Goal: Information Seeking & Learning: Learn about a topic

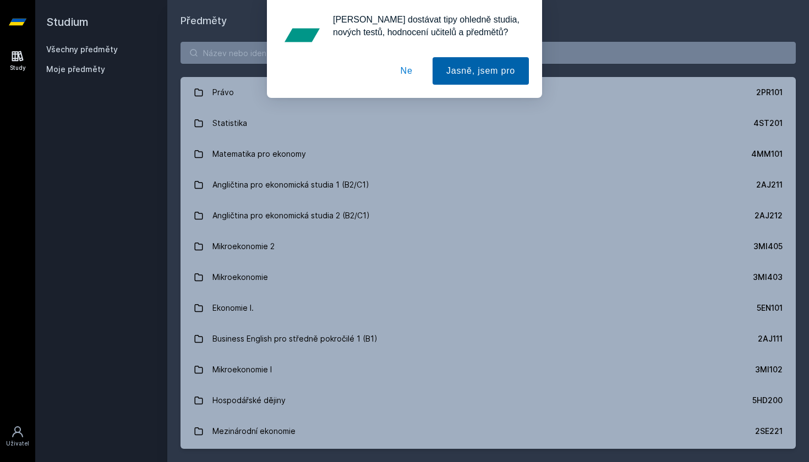
click at [460, 74] on button "Jasně, jsem pro" at bounding box center [481, 71] width 96 height 28
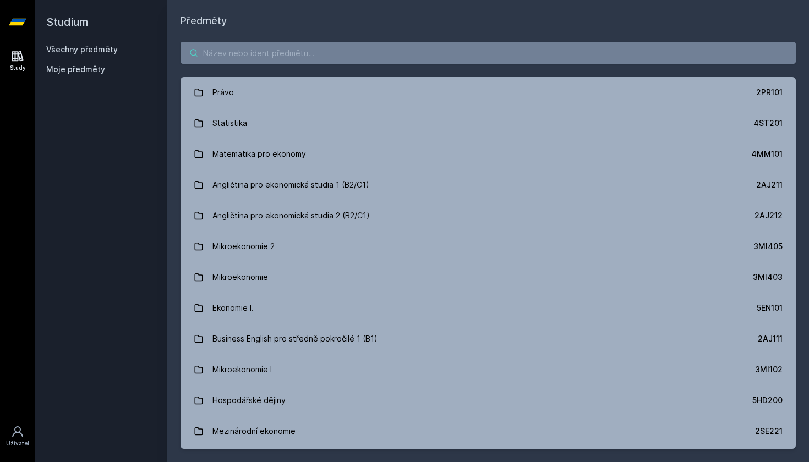
click at [302, 54] on input "search" at bounding box center [488, 53] width 615 height 22
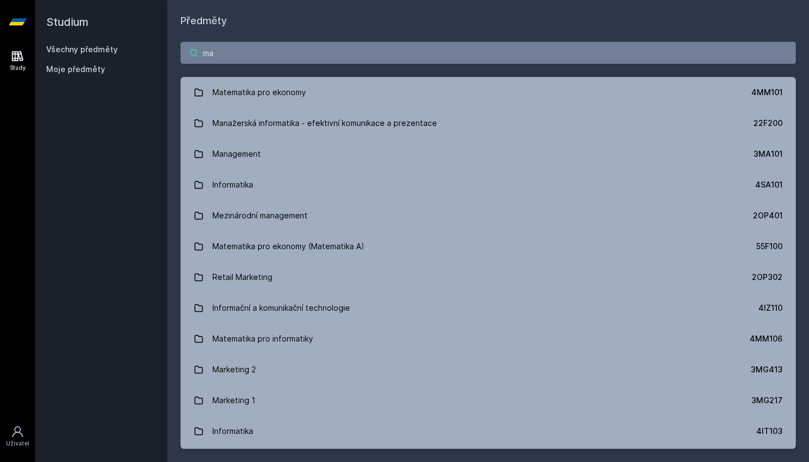
click at [330, 51] on input "ma" at bounding box center [488, 53] width 615 height 22
type input "m"
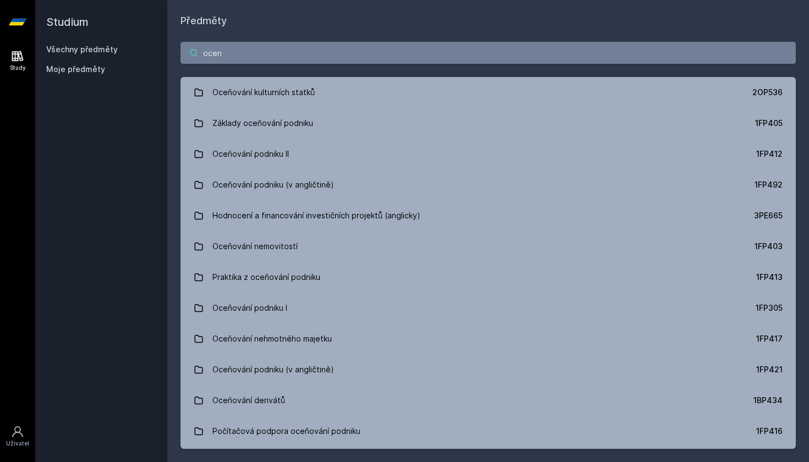
type input "cen"
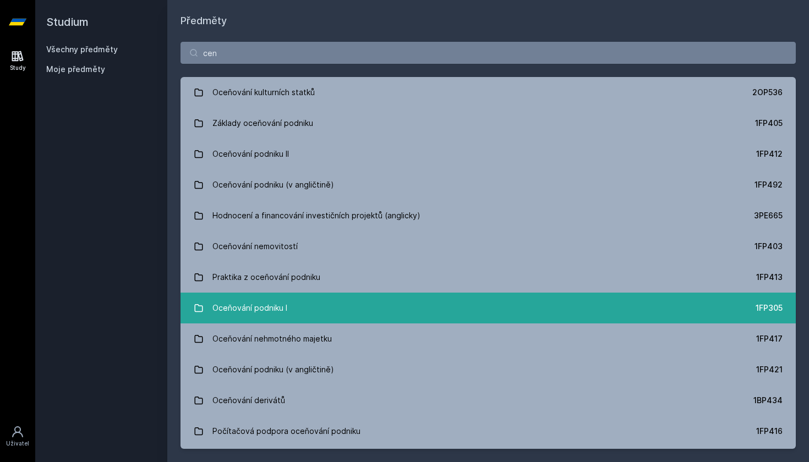
drag, startPoint x: 330, startPoint y: 51, endPoint x: 302, endPoint y: 303, distance: 253.1
click at [302, 303] on link "Oceňování podniku I 1FP305" at bounding box center [488, 308] width 615 height 31
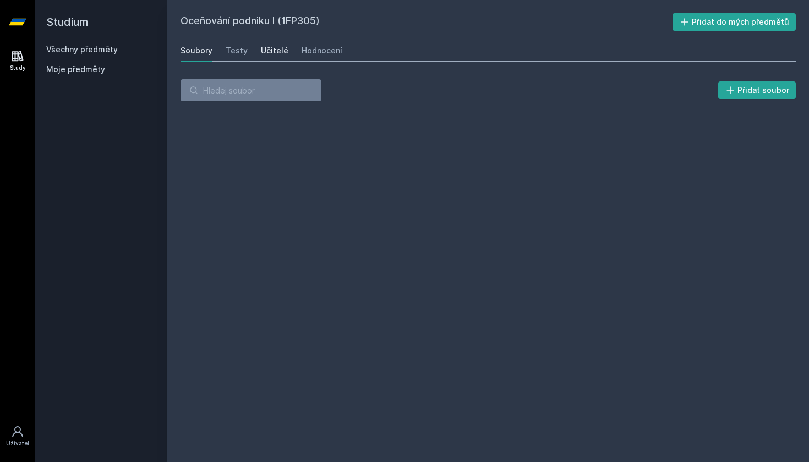
click at [264, 50] on div "Učitelé" at bounding box center [275, 50] width 28 height 11
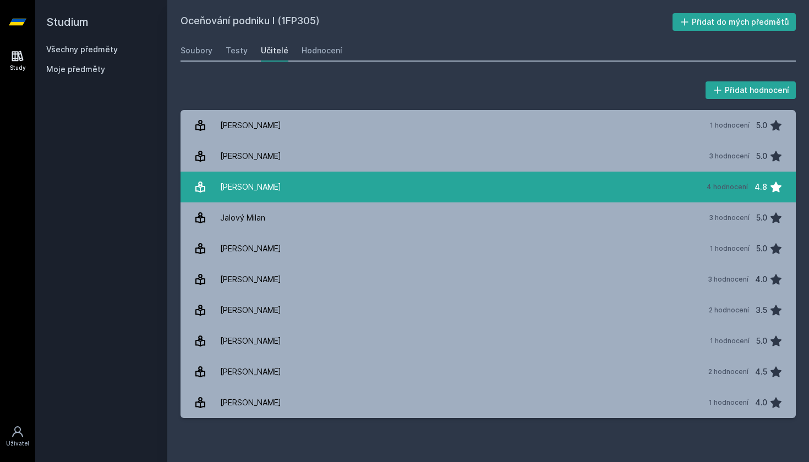
click at [350, 186] on link "[PERSON_NAME] 4 hodnocení 4.8" at bounding box center [488, 187] width 615 height 31
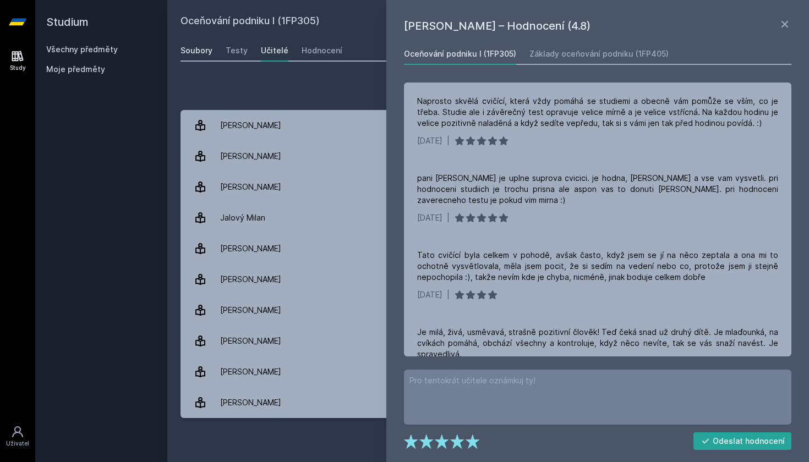
click at [202, 49] on div "Soubory" at bounding box center [197, 50] width 32 height 11
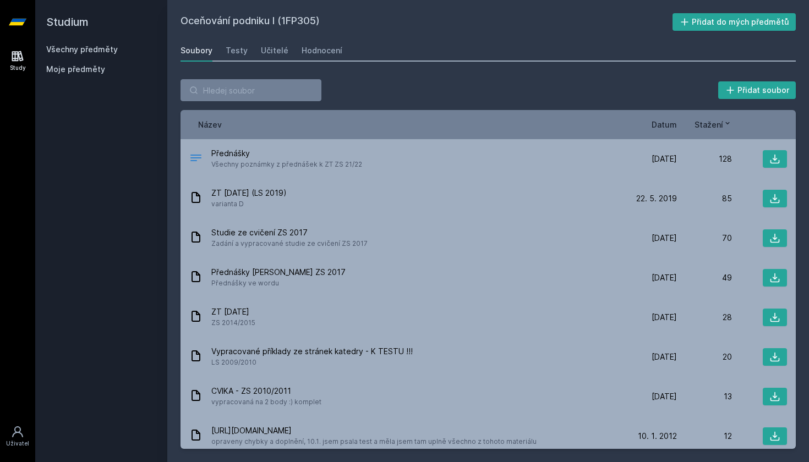
click at [18, 68] on div "Study" at bounding box center [18, 68] width 16 height 8
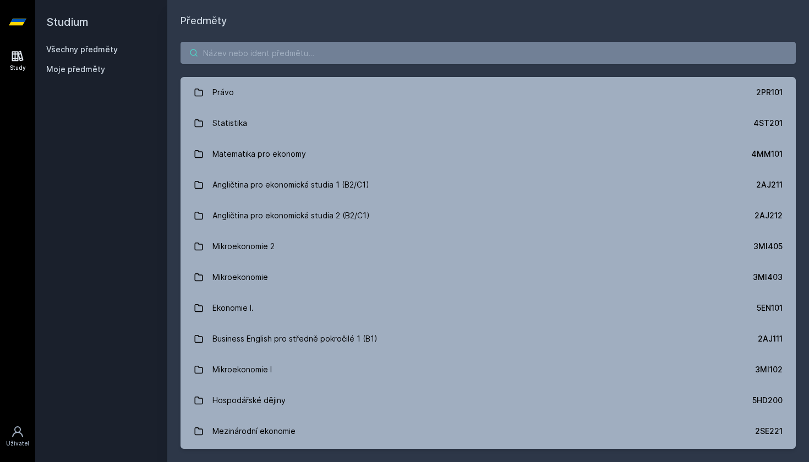
click at [274, 52] on input "search" at bounding box center [488, 53] width 615 height 22
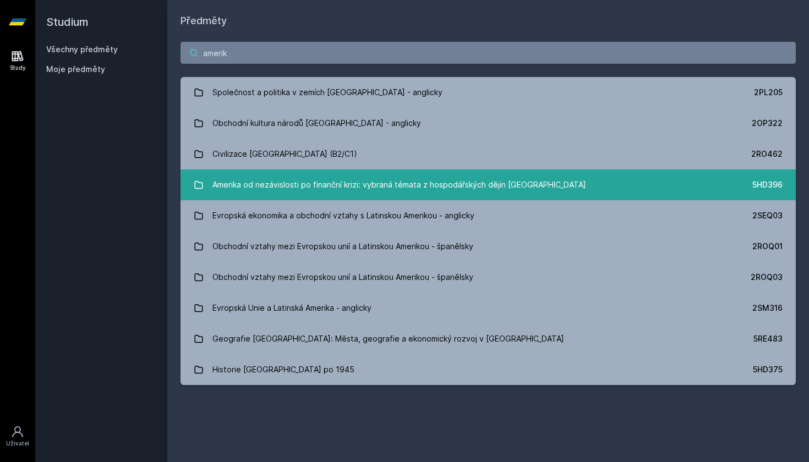
type input "amerik"
click at [484, 186] on div "Amerika od nezávislosti po finanční krizi: vybraná témata z hospodářských dějin…" at bounding box center [399, 185] width 374 height 22
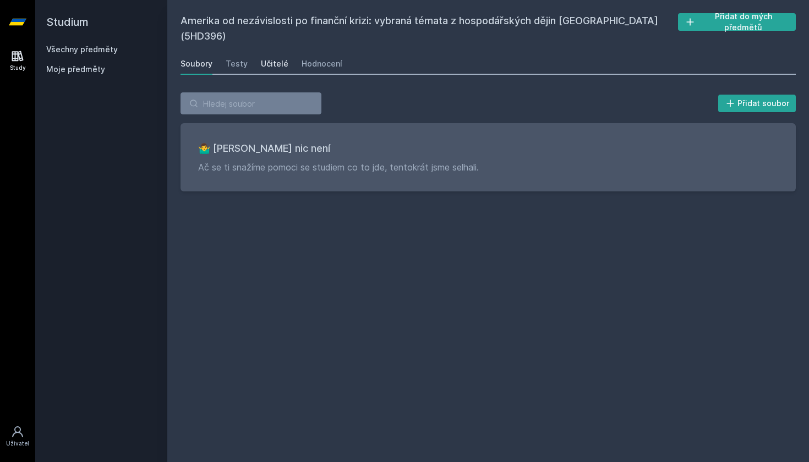
click at [277, 58] on div "Učitelé" at bounding box center [275, 63] width 28 height 11
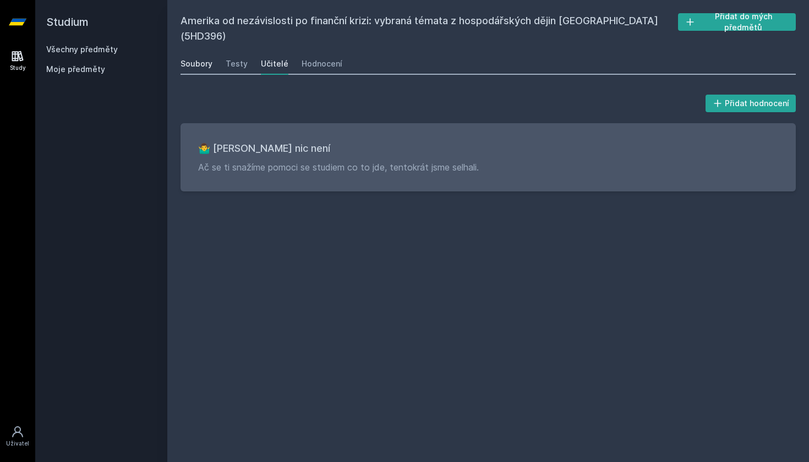
click at [198, 53] on link "Soubory" at bounding box center [197, 64] width 32 height 22
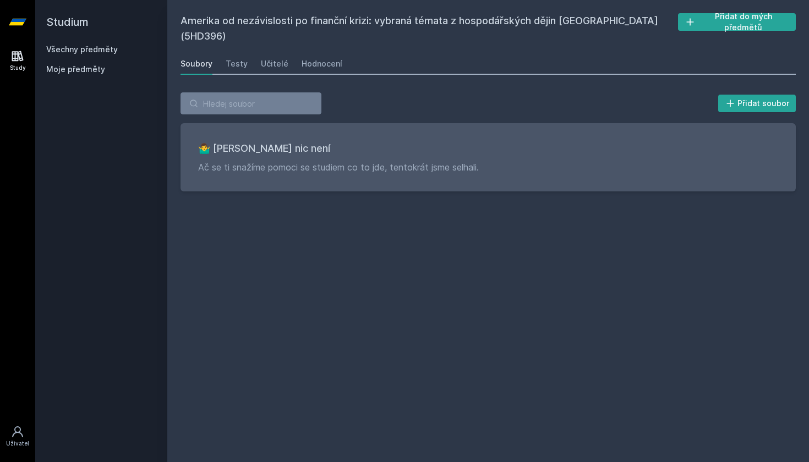
click at [248, 53] on div "Soubory Testy Učitelé Hodnocení" at bounding box center [488, 64] width 615 height 22
click at [241, 58] on div "Testy" at bounding box center [237, 63] width 22 height 11
click at [313, 58] on div "Hodnocení" at bounding box center [322, 63] width 41 height 11
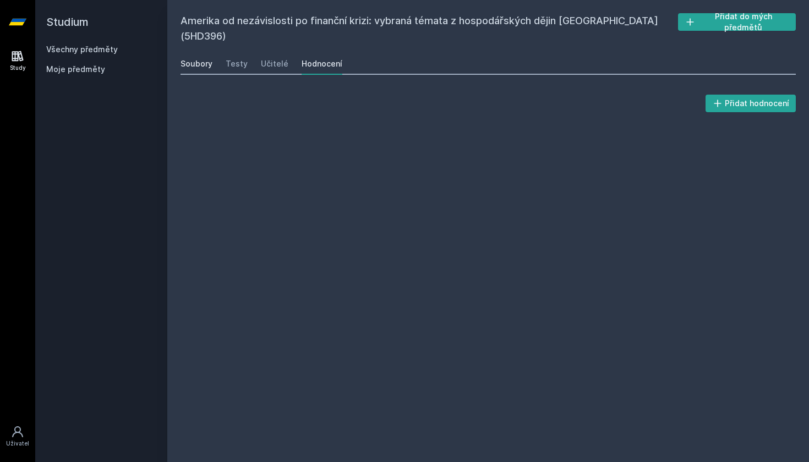
click at [192, 58] on div "Soubory" at bounding box center [197, 63] width 32 height 11
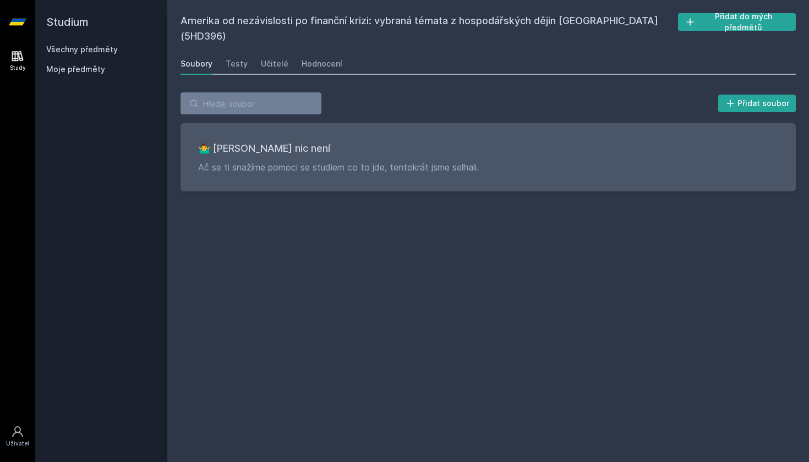
click at [20, 52] on icon at bounding box center [18, 56] width 12 height 10
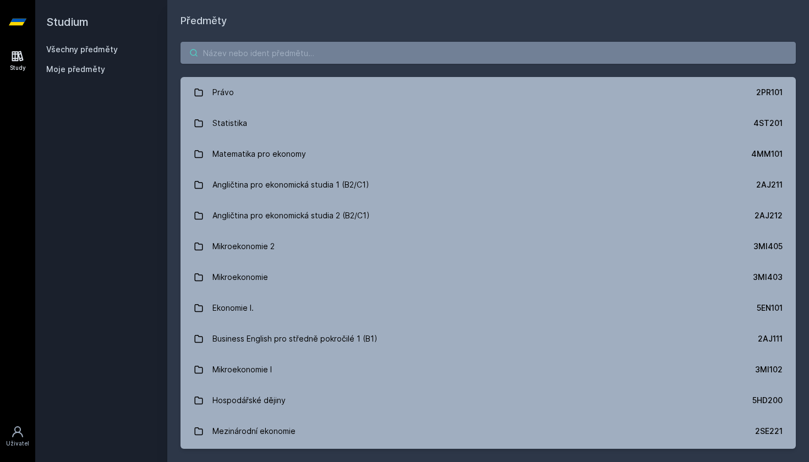
click at [274, 59] on input "search" at bounding box center [488, 53] width 615 height 22
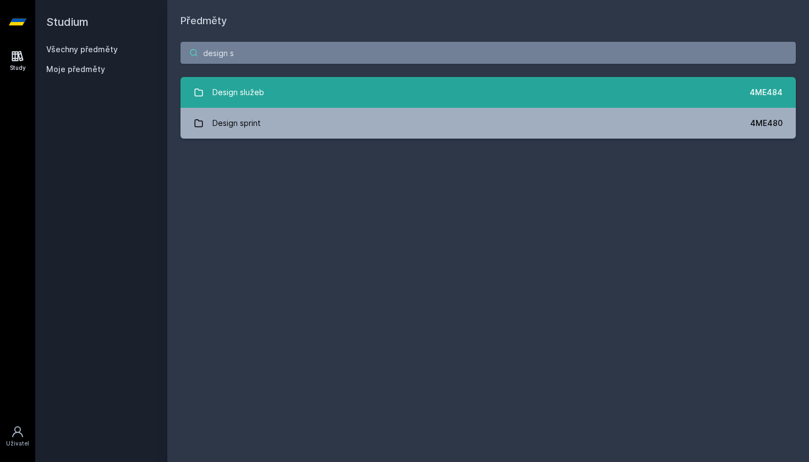
type input "design s"
click at [543, 102] on link "Design služeb 4ME484" at bounding box center [488, 92] width 615 height 31
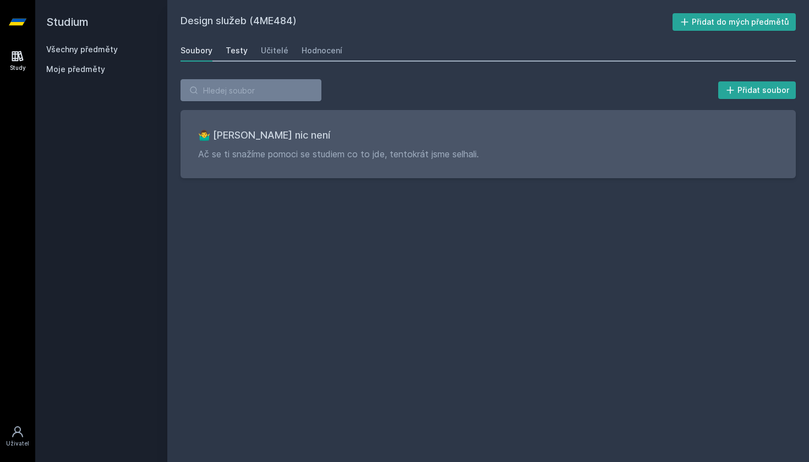
click at [236, 54] on div "Testy" at bounding box center [237, 50] width 22 height 11
click at [241, 50] on div "Testy" at bounding box center [237, 50] width 22 height 11
click at [268, 48] on div "Učitelé" at bounding box center [275, 50] width 28 height 11
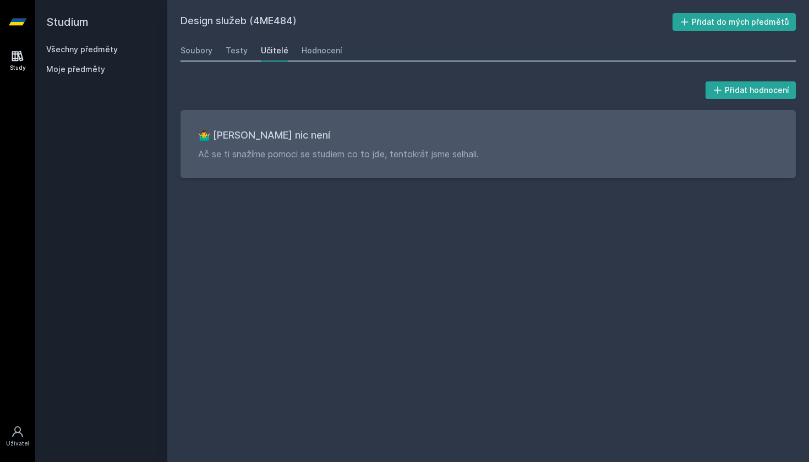
click at [7, 50] on link "Study" at bounding box center [17, 61] width 31 height 34
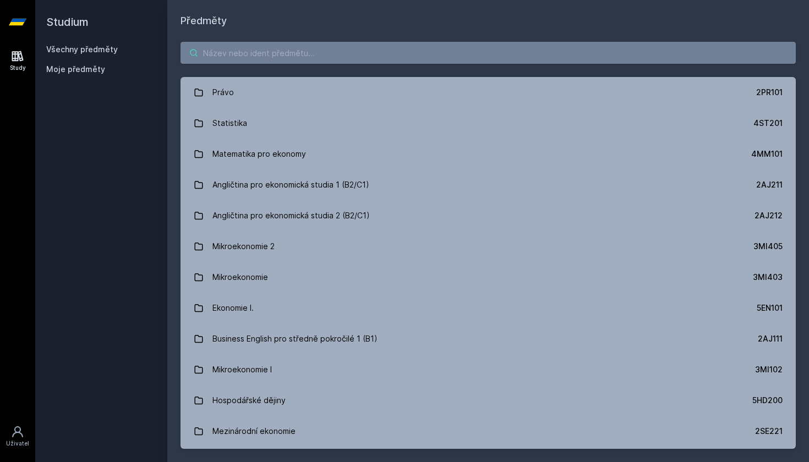
click at [220, 53] on input "search" at bounding box center [488, 53] width 615 height 22
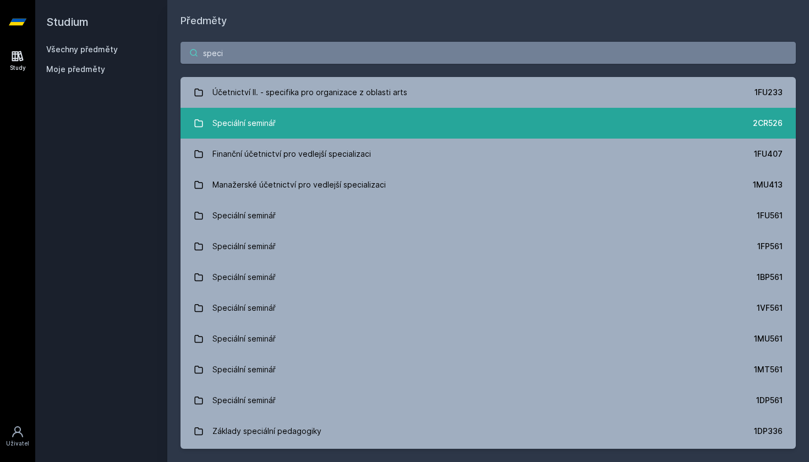
type input "speci"
click at [228, 129] on div "Speciální seminář" at bounding box center [243, 123] width 63 height 22
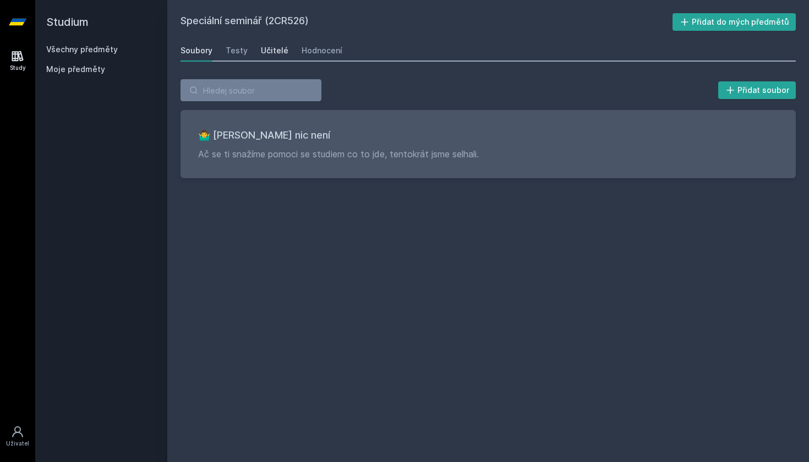
click at [261, 52] on div "Učitelé" at bounding box center [275, 50] width 28 height 11
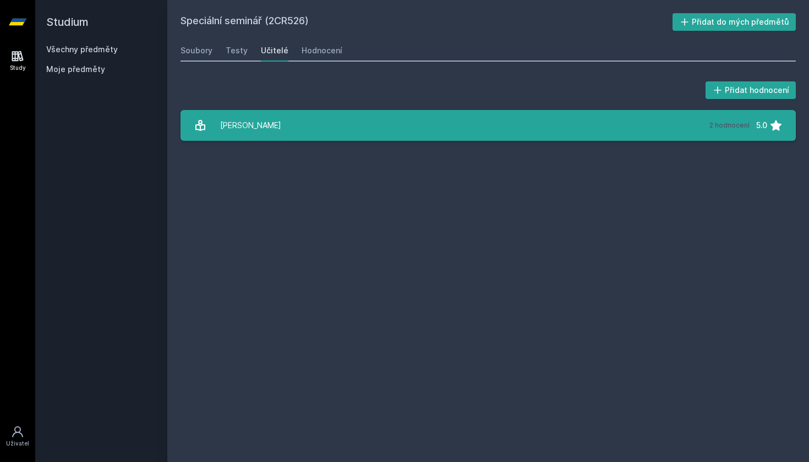
click at [263, 137] on link "[PERSON_NAME] 2 hodnocení 5.0" at bounding box center [488, 125] width 615 height 31
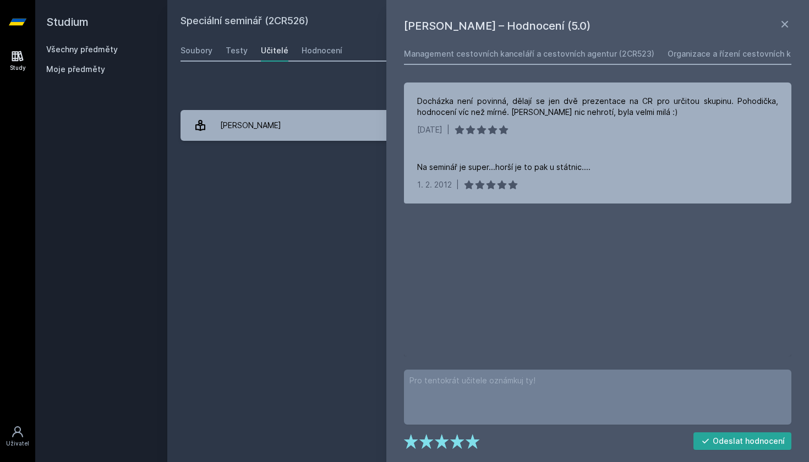
click at [93, 49] on link "Všechny předměty" at bounding box center [82, 49] width 72 height 9
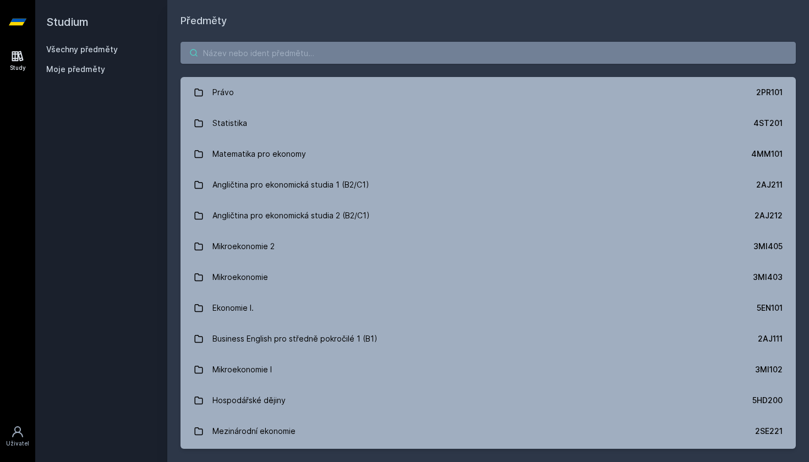
click at [442, 55] on input "search" at bounding box center [488, 53] width 615 height 22
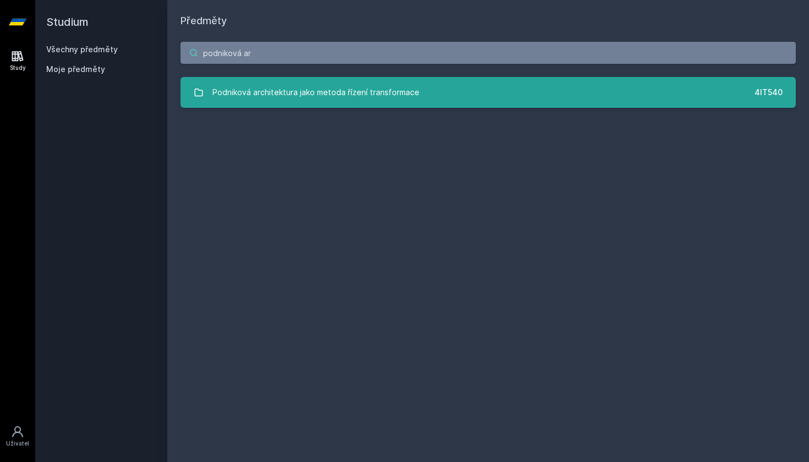
type input "podniková ar"
click at [375, 99] on div "Podniková architektura jako metoda řízení transformace" at bounding box center [315, 92] width 207 height 22
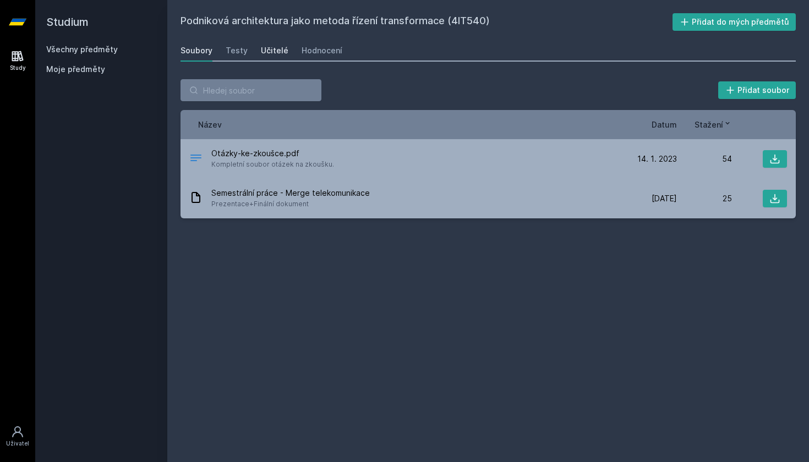
click at [273, 55] on div "Učitelé" at bounding box center [275, 50] width 28 height 11
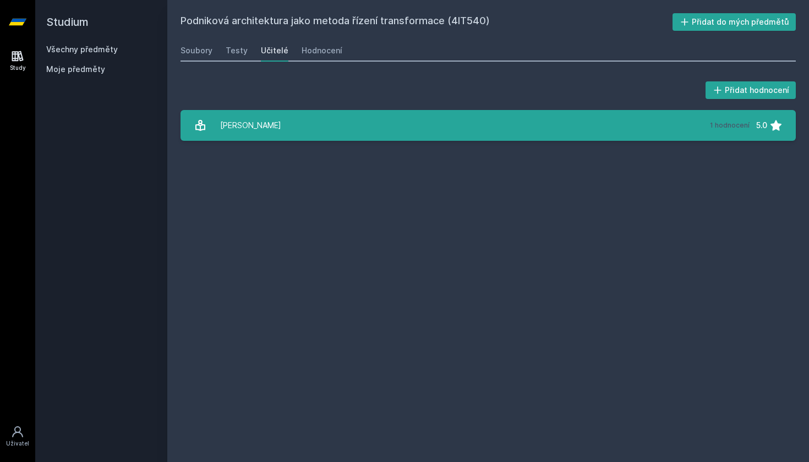
click at [263, 131] on div "[PERSON_NAME]" at bounding box center [250, 126] width 61 height 22
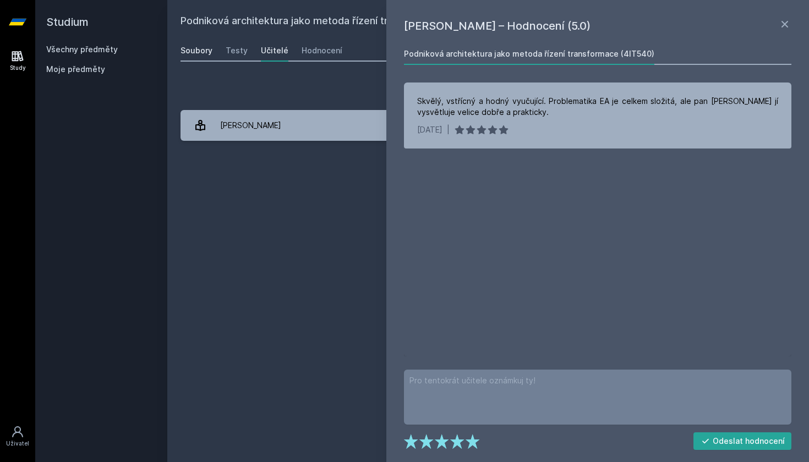
click at [190, 53] on div "Soubory" at bounding box center [197, 50] width 32 height 11
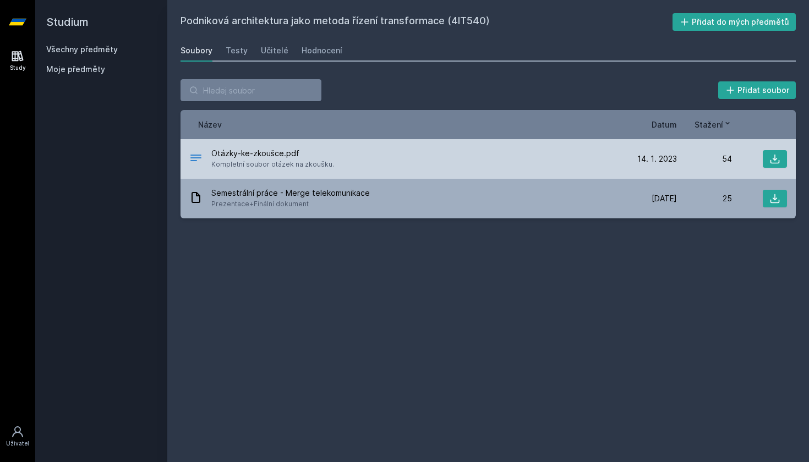
click at [637, 178] on div "Otázky-ke-zkoušce.pdf Kompletní soubor otázek na zkoušku. [DATE] [DATE] 54" at bounding box center [488, 159] width 615 height 40
click at [781, 162] on button at bounding box center [775, 159] width 24 height 18
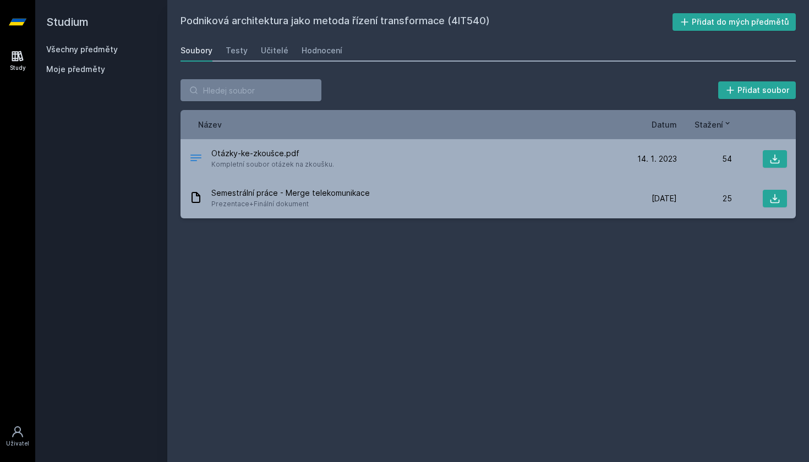
click at [80, 48] on link "Všechny předměty" at bounding box center [82, 49] width 72 height 9
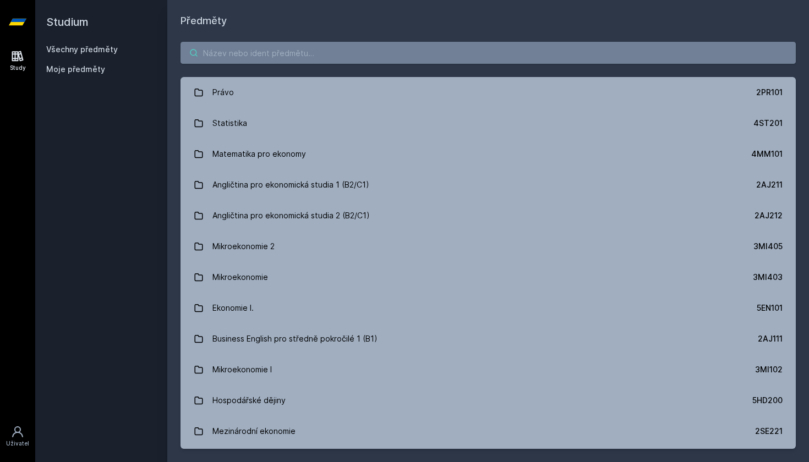
click at [288, 42] on input "search" at bounding box center [488, 53] width 615 height 22
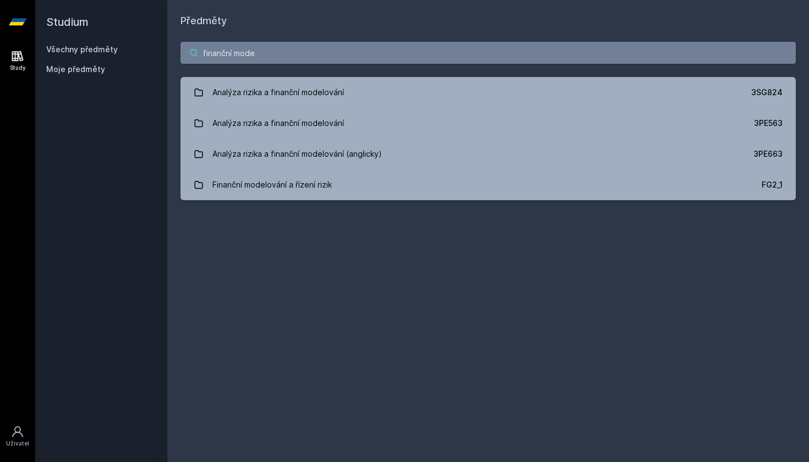
type input "finanční mode"
click at [431, 259] on div "Předměty finanční mode Analýza rizika a finanční modelování 3SG824 Analýza rizi…" at bounding box center [488, 231] width 615 height 436
click at [512, 48] on input "finanční mode" at bounding box center [488, 53] width 615 height 22
